Goal: Find specific page/section: Find specific page/section

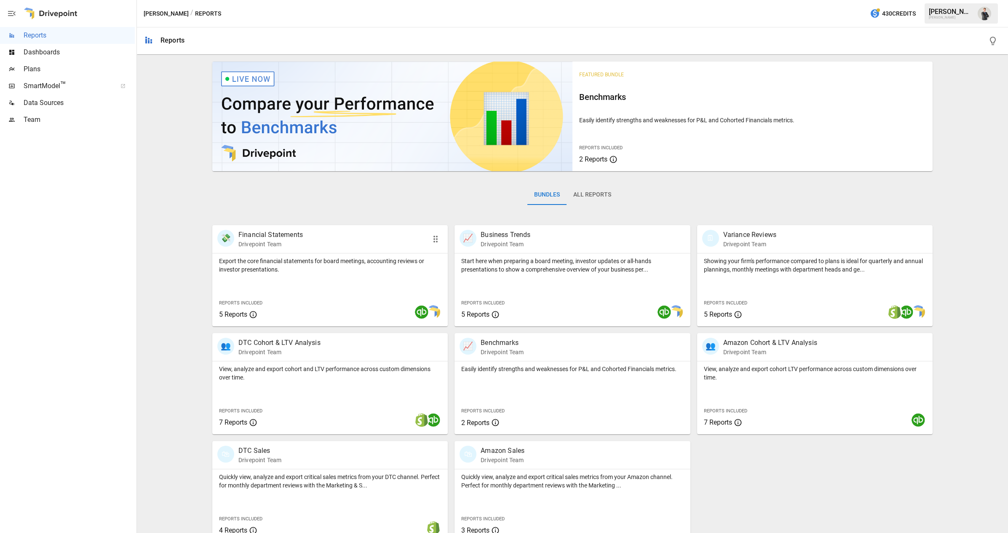
click at [286, 234] on p "Financial Statements" at bounding box center [270, 235] width 64 height 10
click at [44, 66] on span "Plans" at bounding box center [79, 69] width 111 height 10
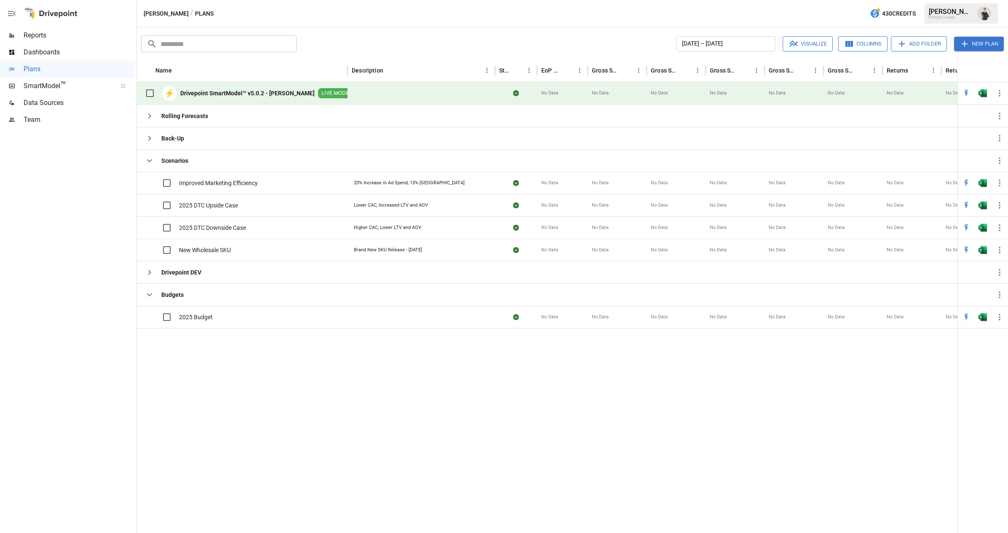
click at [226, 88] on div "⚡ Drivepoint SmartModel™ v5.0.2 - [PERSON_NAME] LIVE MODEL" at bounding box center [248, 93] width 214 height 18
click at [250, 90] on b "Drivepoint SmartModel™ v5.0.2 - [PERSON_NAME]" at bounding box center [247, 93] width 134 height 8
